Goal: Find specific page/section: Find specific page/section

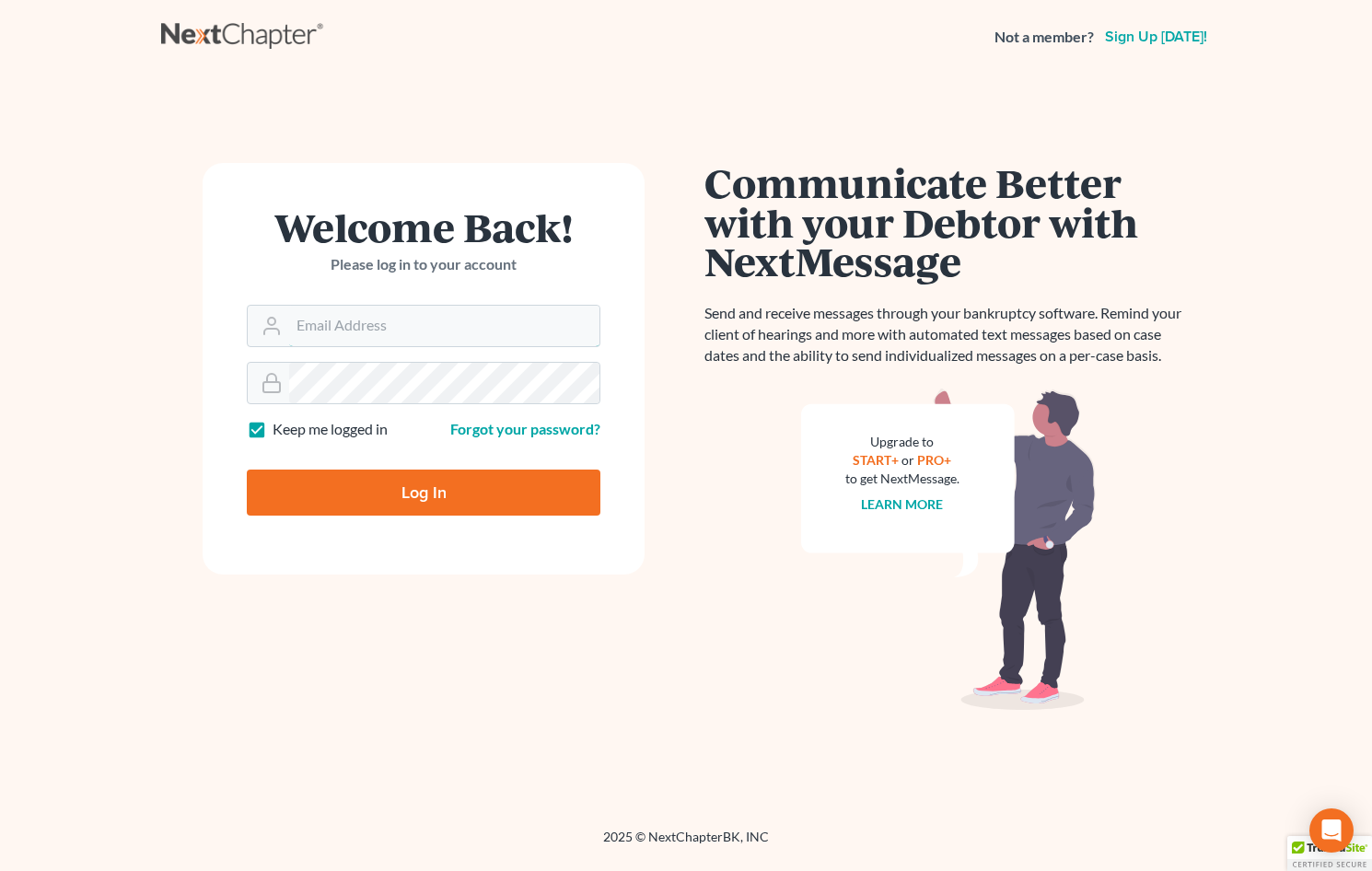
type input "[EMAIL_ADDRESS][DOMAIN_NAME]"
click at [375, 493] on input "Log In" at bounding box center [424, 492] width 354 height 46
type input "Thinking..."
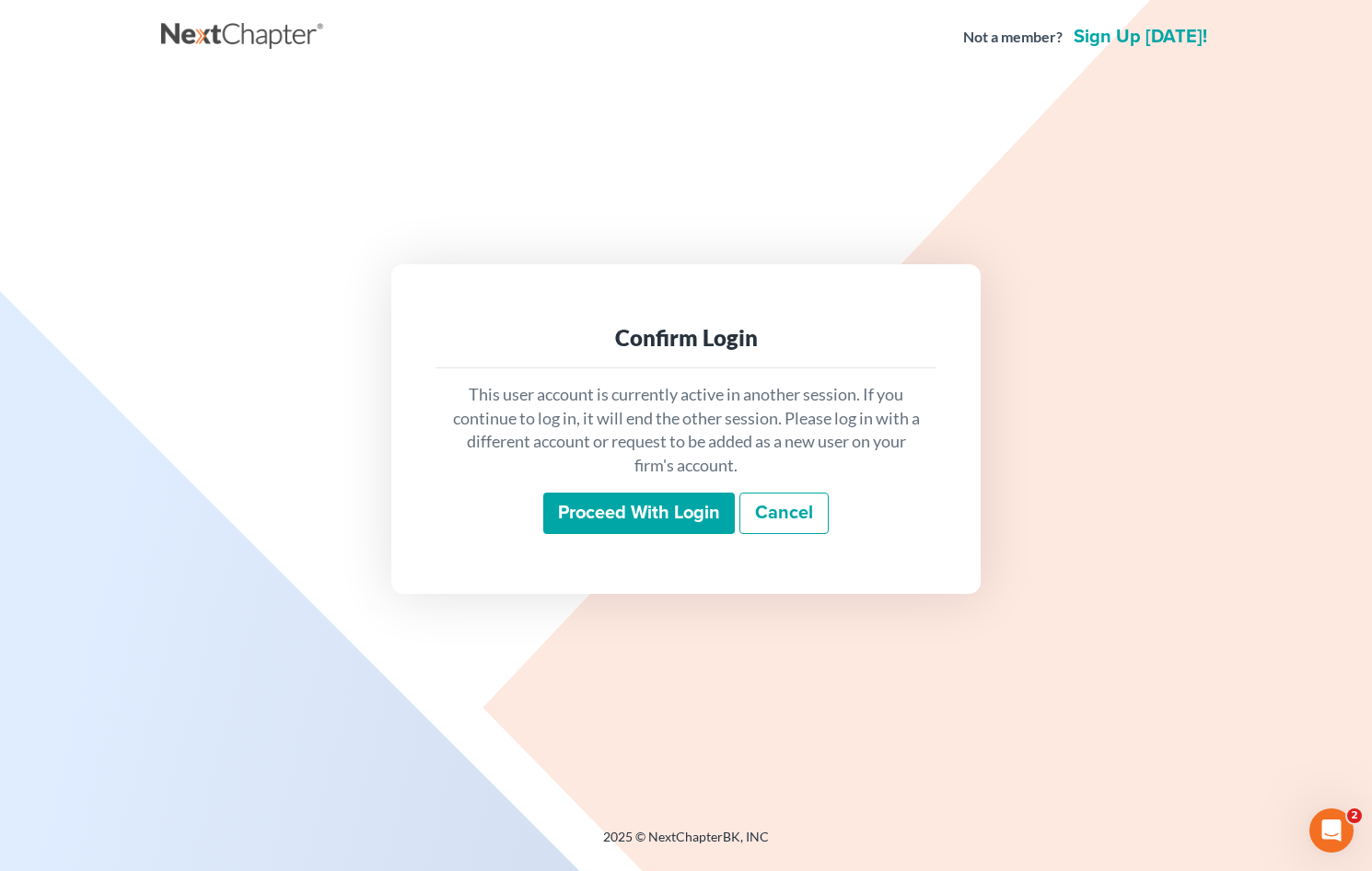
click at [646, 513] on input "Proceed with login" at bounding box center [638, 513] width 191 height 42
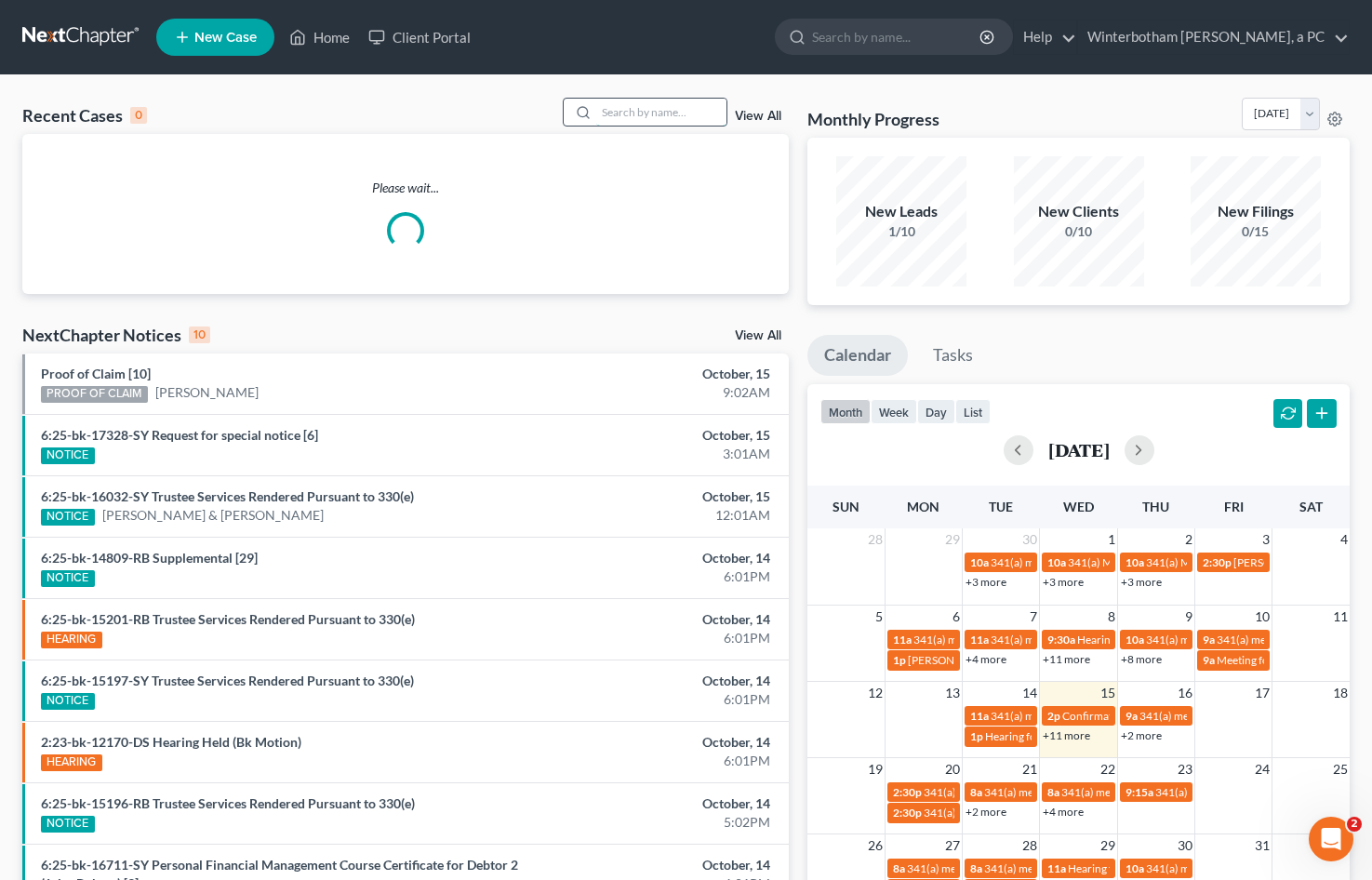
click at [618, 114] on input "search" at bounding box center [661, 112] width 130 height 27
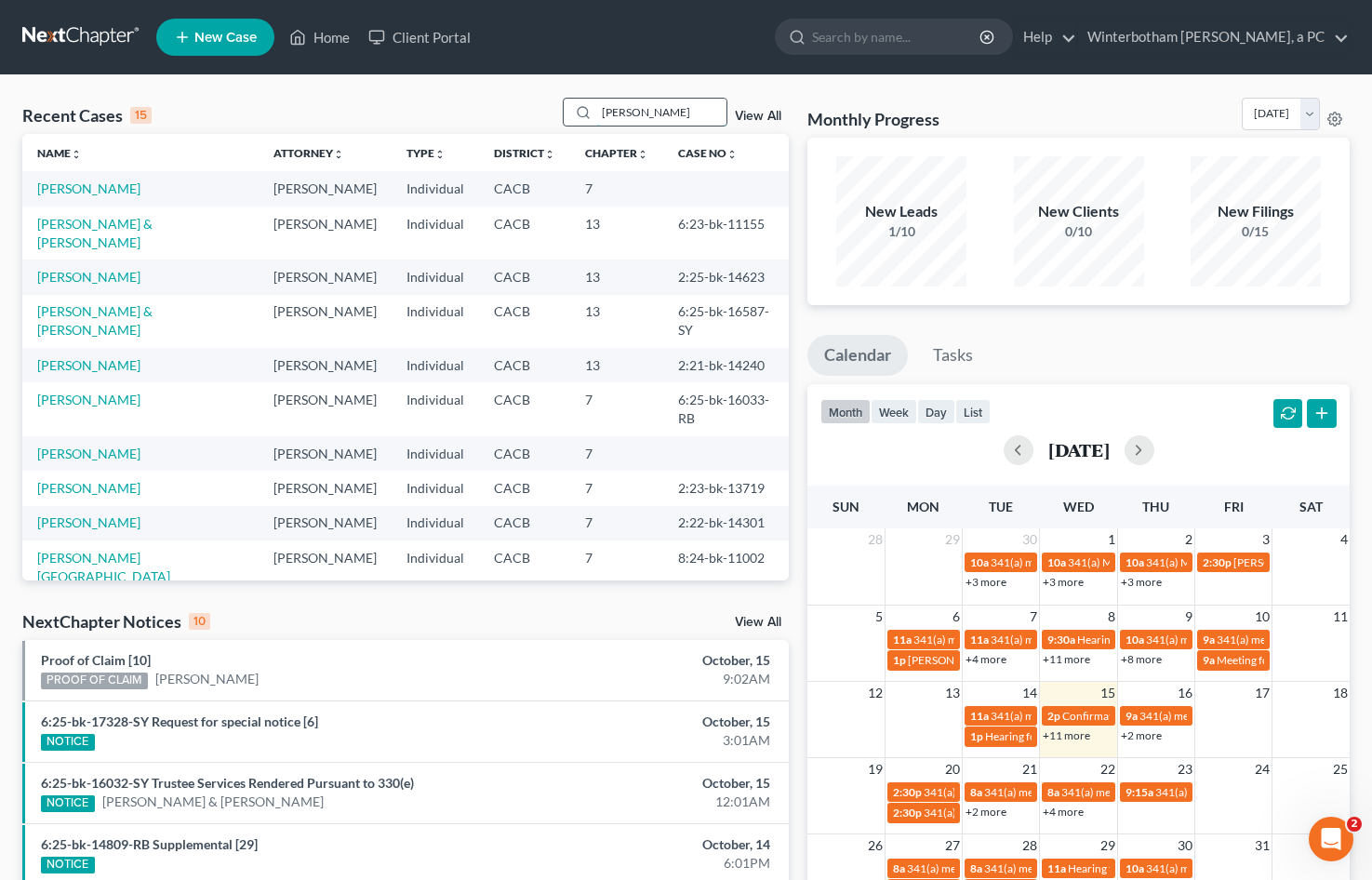
type input "contreras"
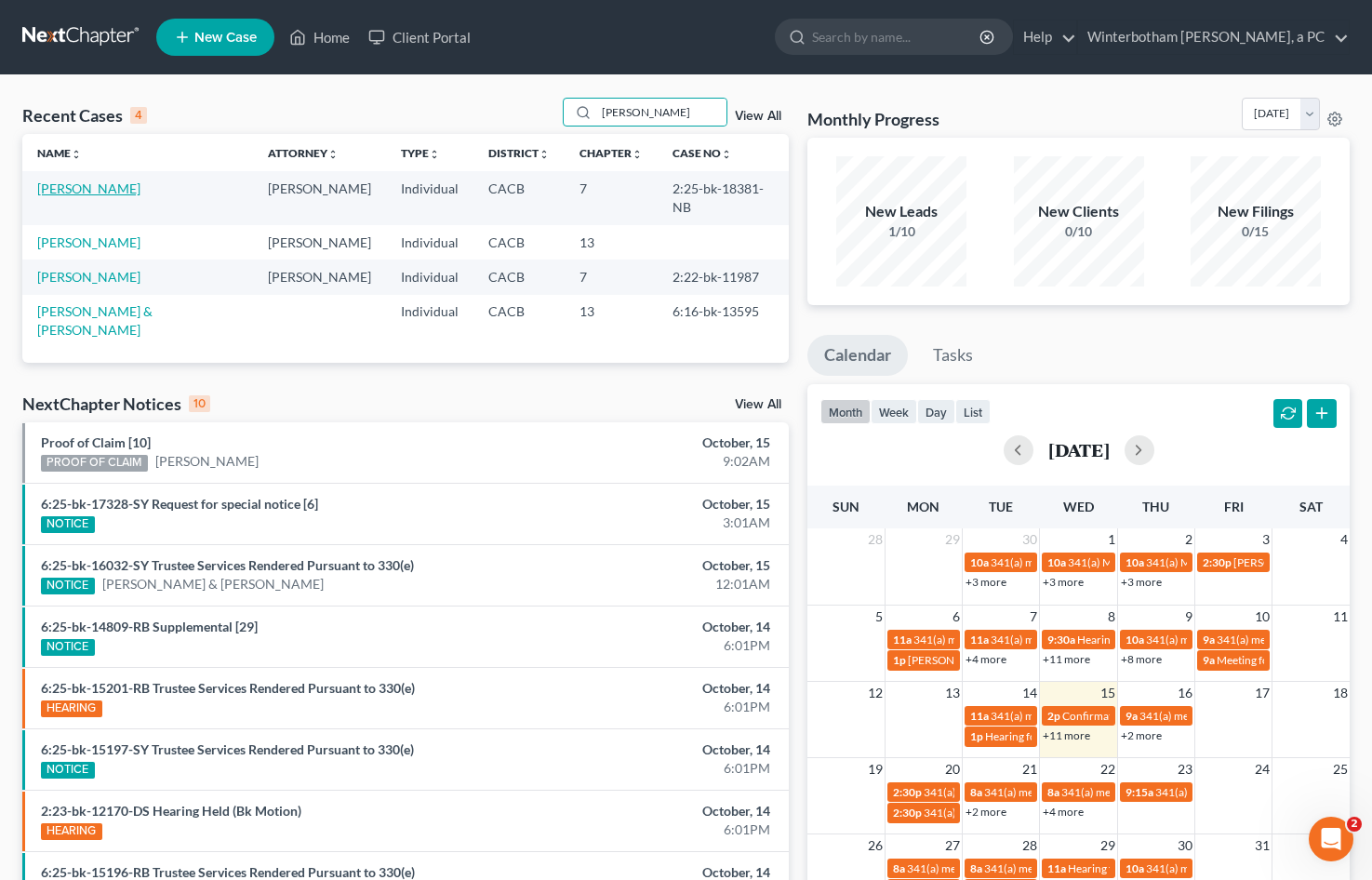
click at [83, 195] on link "Contreras, Jeanette" at bounding box center [88, 188] width 104 height 16
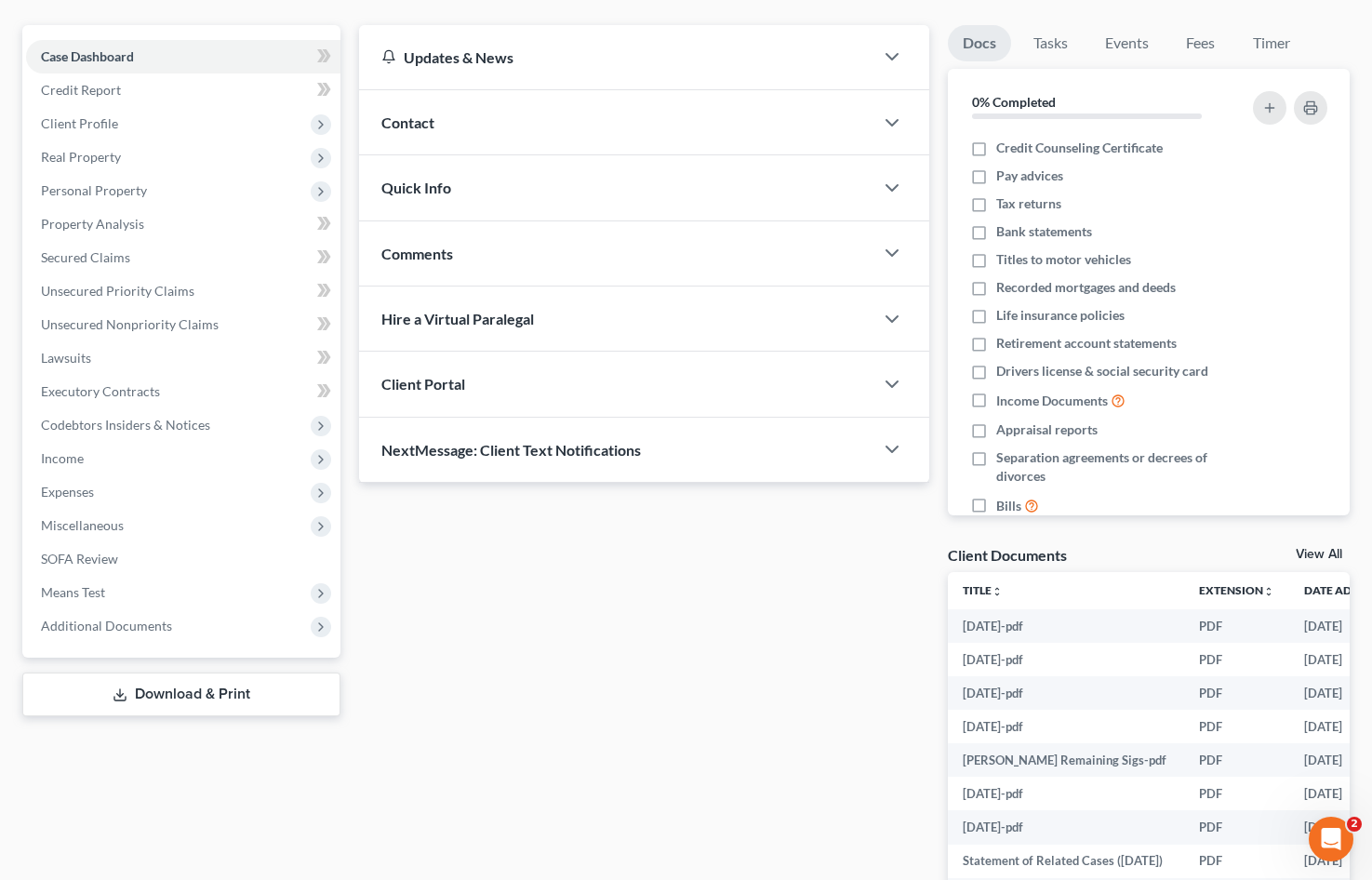
scroll to position [186, 0]
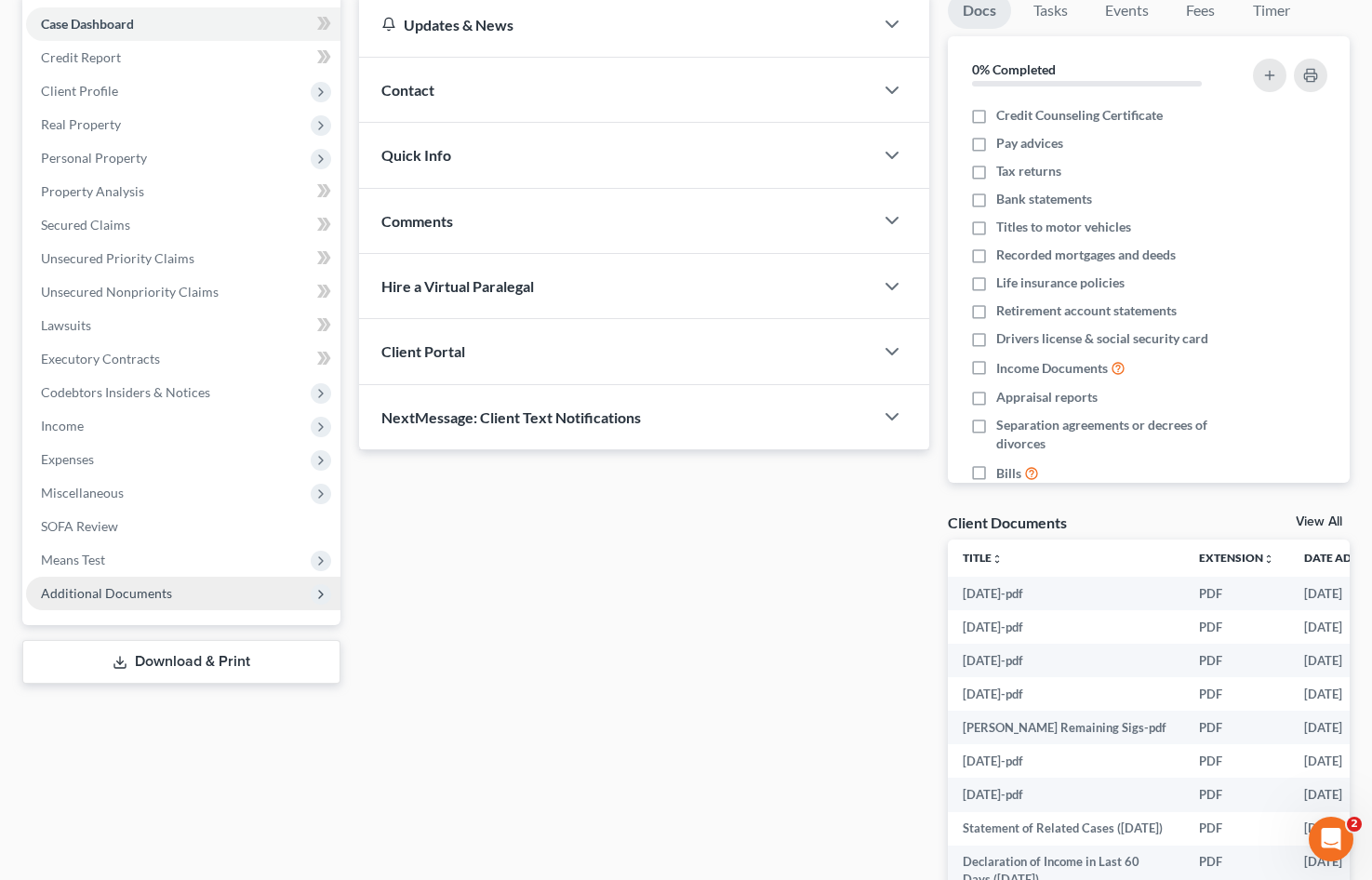
click at [167, 596] on span "Additional Documents" at bounding box center [107, 593] width 131 height 16
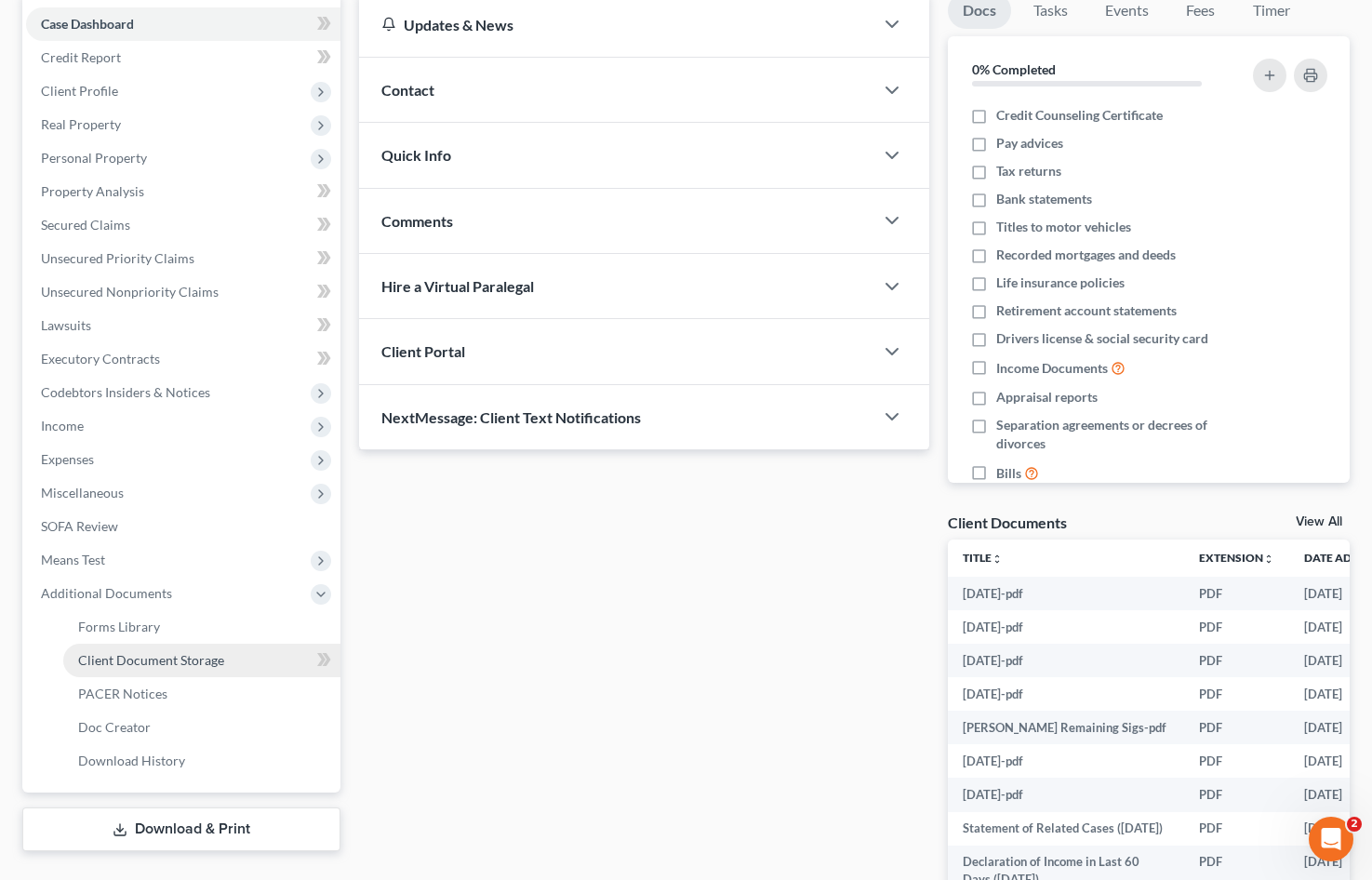
click at [142, 655] on span "Client Document Storage" at bounding box center [151, 660] width 147 height 16
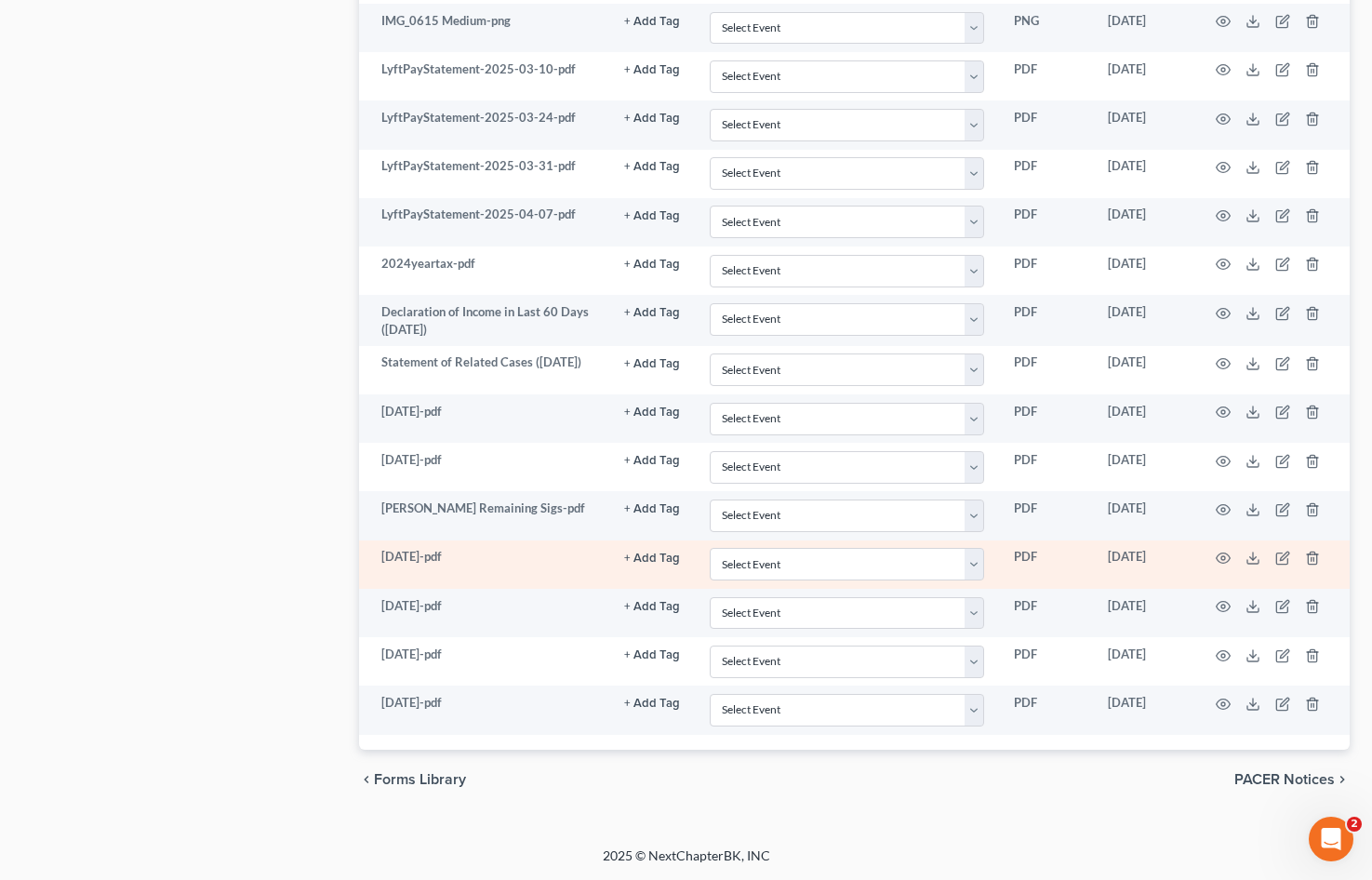
scroll to position [2563, 0]
